Goal: Navigation & Orientation: Understand site structure

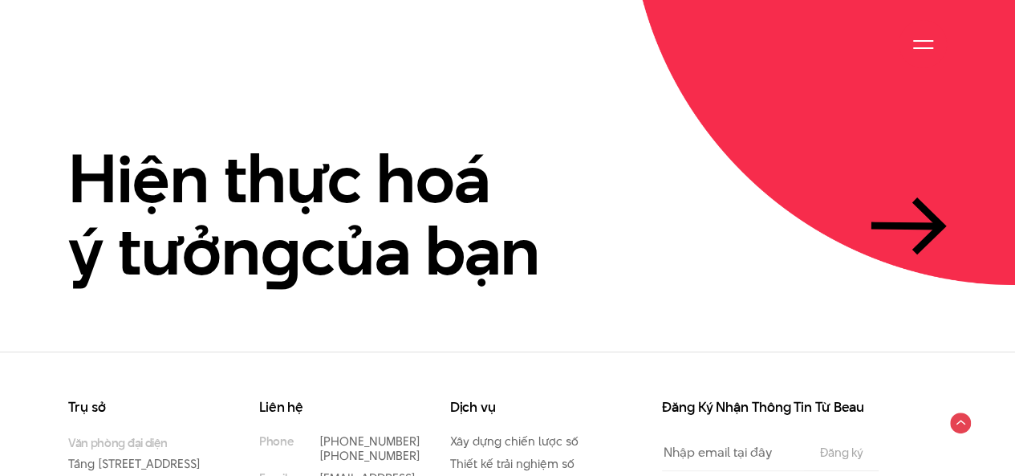
scroll to position [3661, 0]
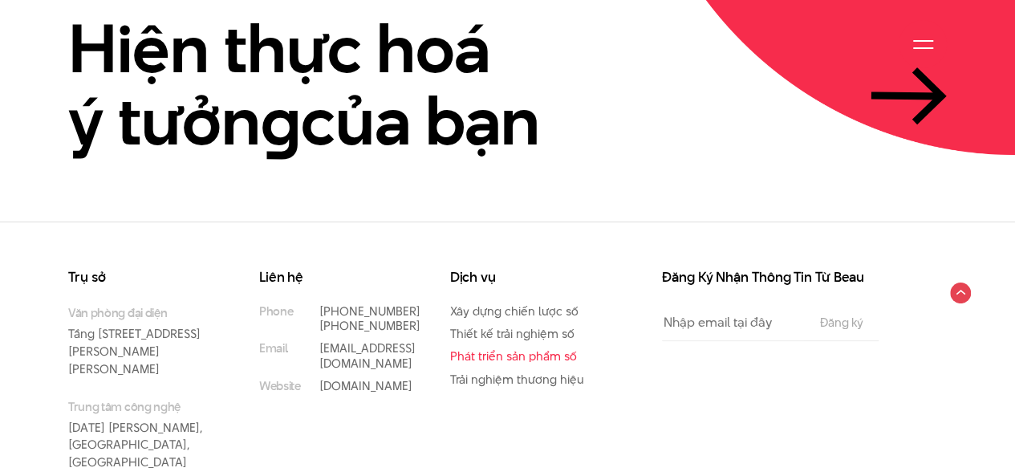
click at [548, 347] on link "Phát triển sản phẩm số" at bounding box center [513, 355] width 127 height 17
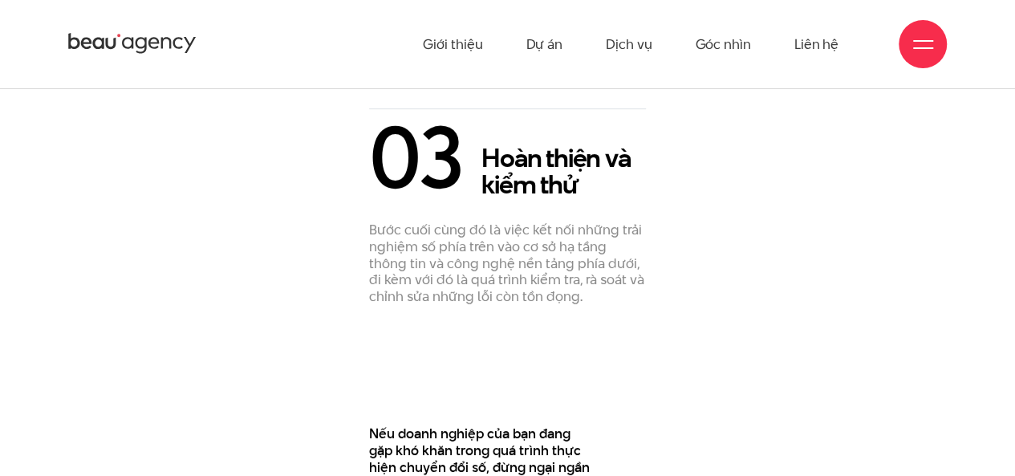
scroll to position [3130, 0]
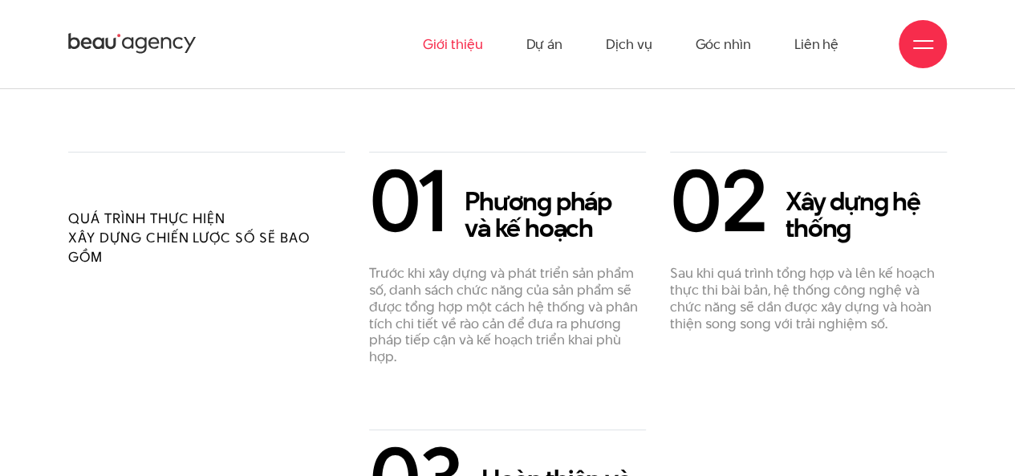
click at [462, 44] on link "Giới thiệu" at bounding box center [452, 44] width 59 height 88
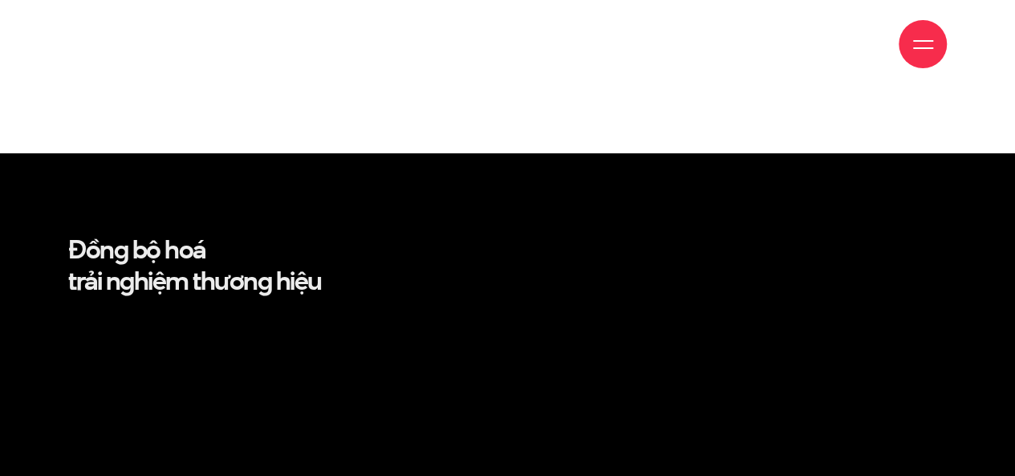
scroll to position [3130, 0]
